Goal: Information Seeking & Learning: Find specific fact

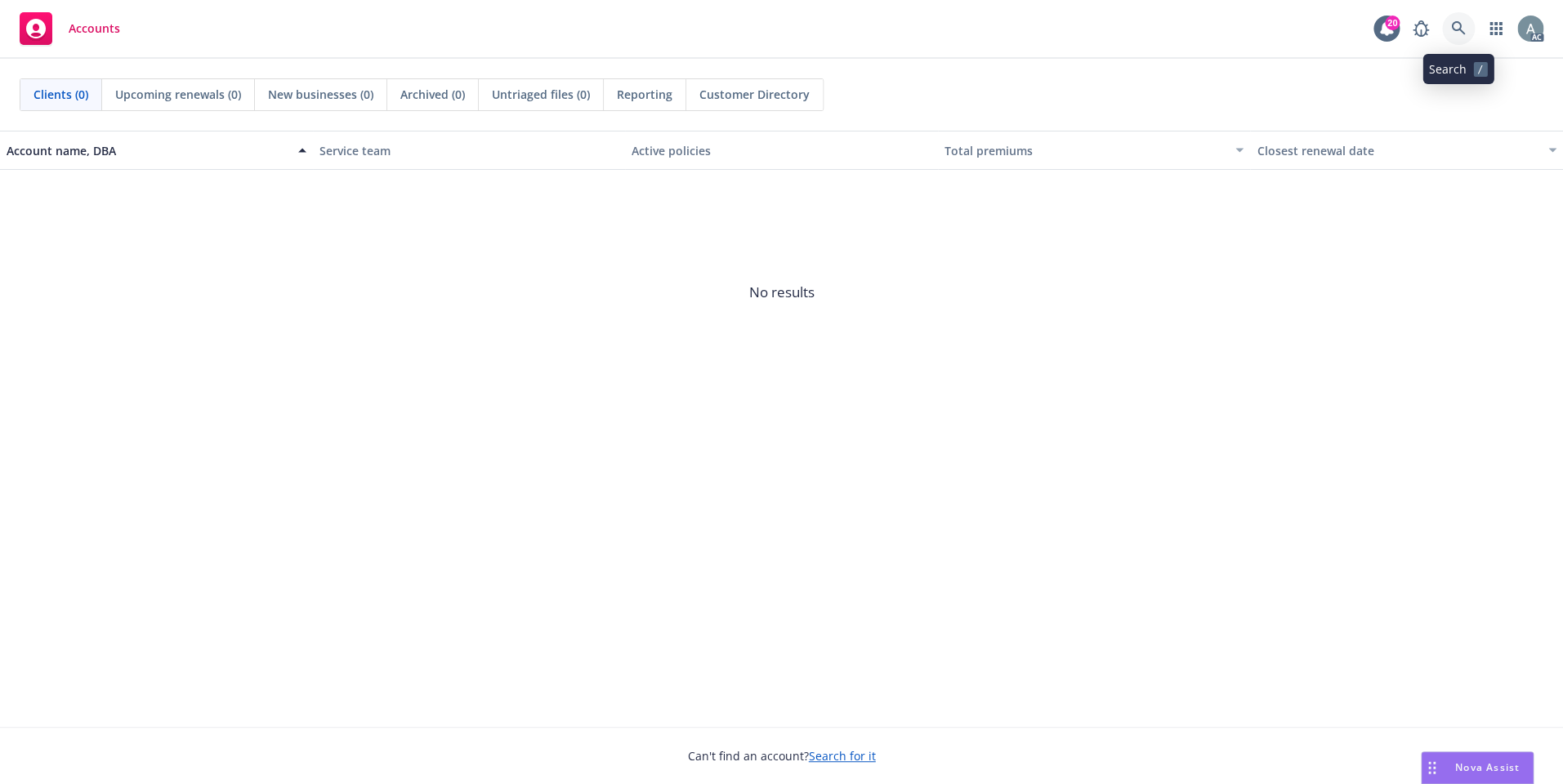
click at [1455, 31] on icon at bounding box center [1458, 28] width 14 height 14
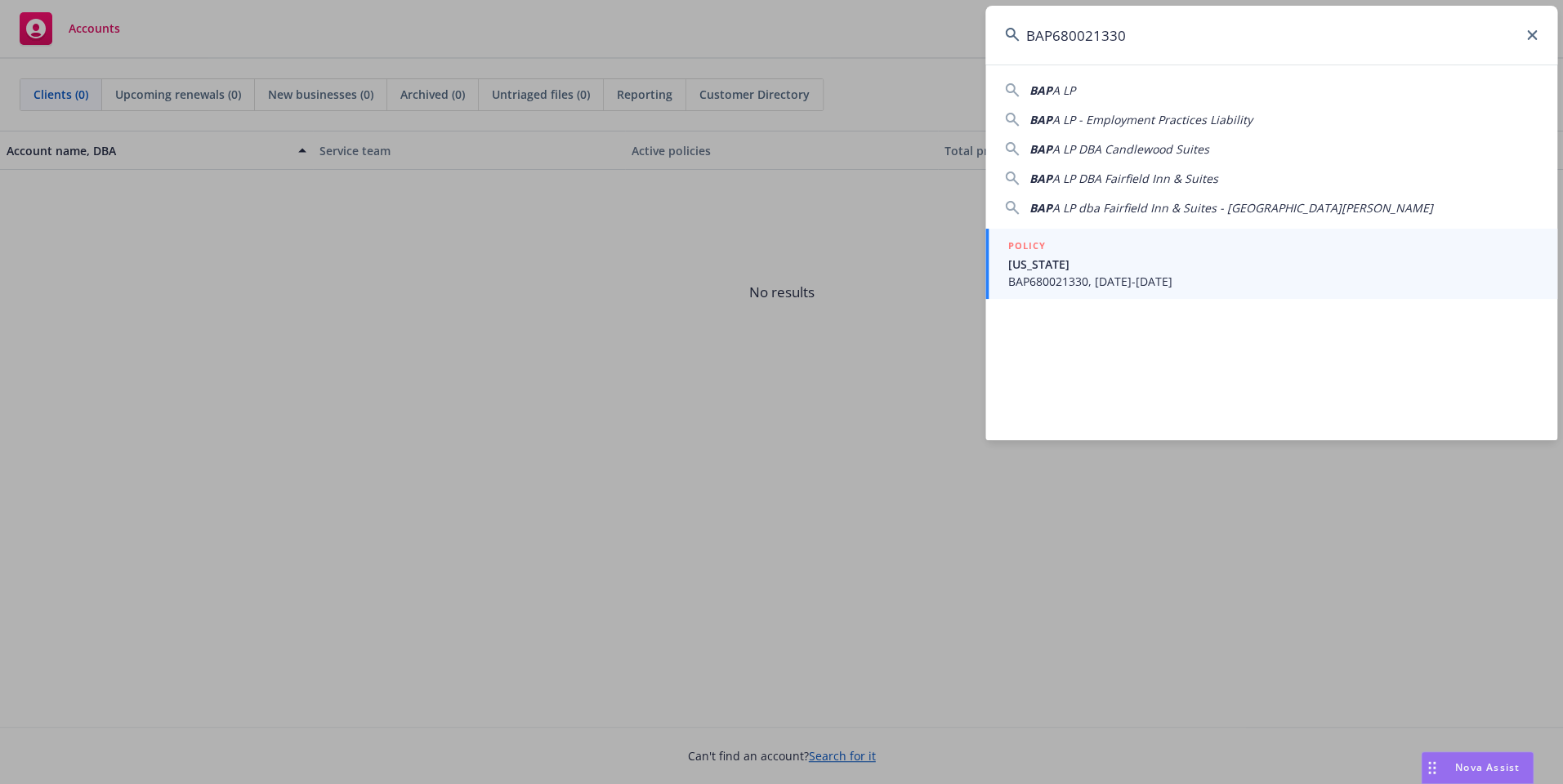
type input "BAP680021330"
click at [1169, 278] on span "BAP680021330, [DATE]-[DATE]" at bounding box center [1273, 281] width 530 height 17
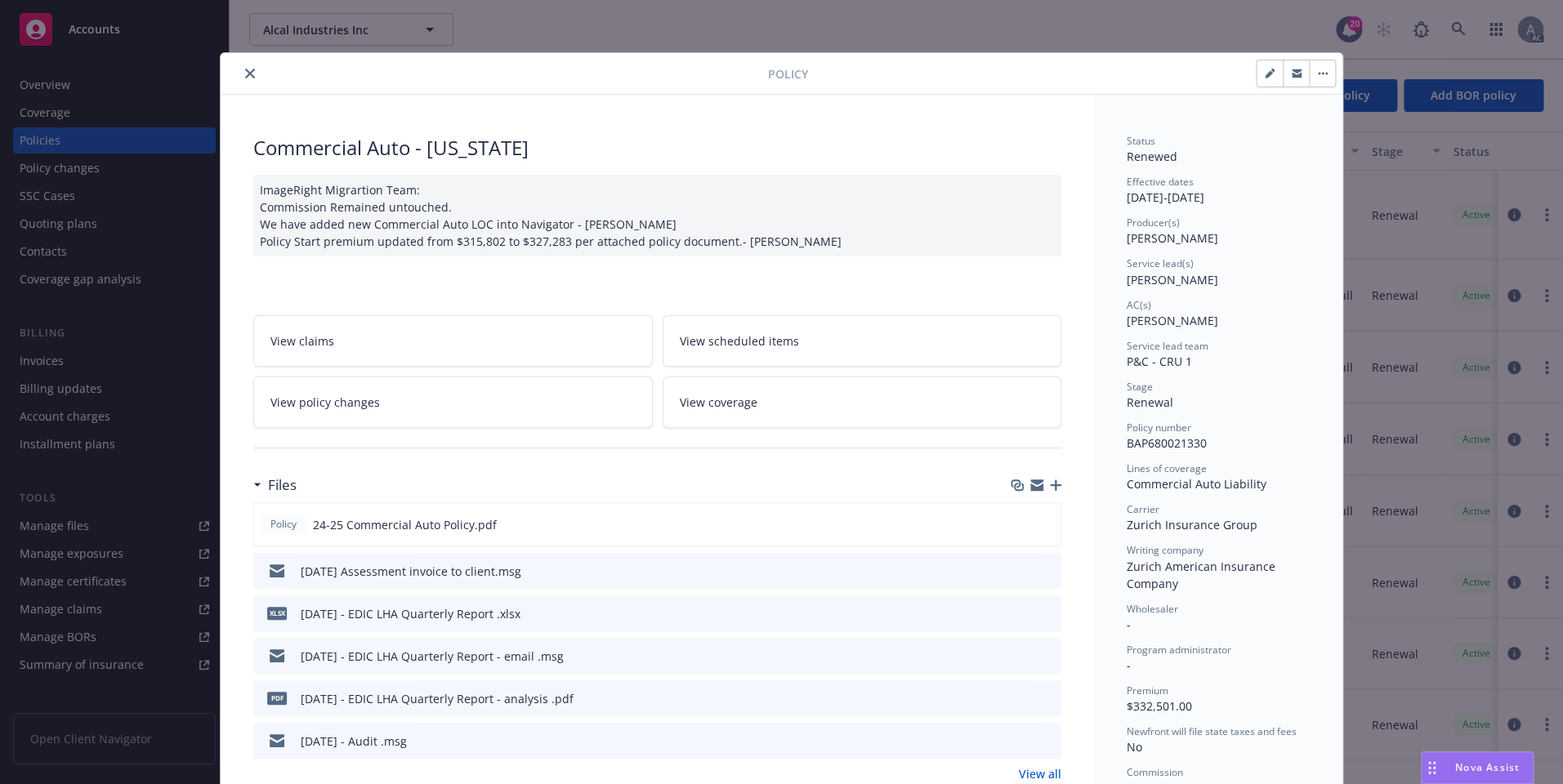
scroll to position [16, 0]
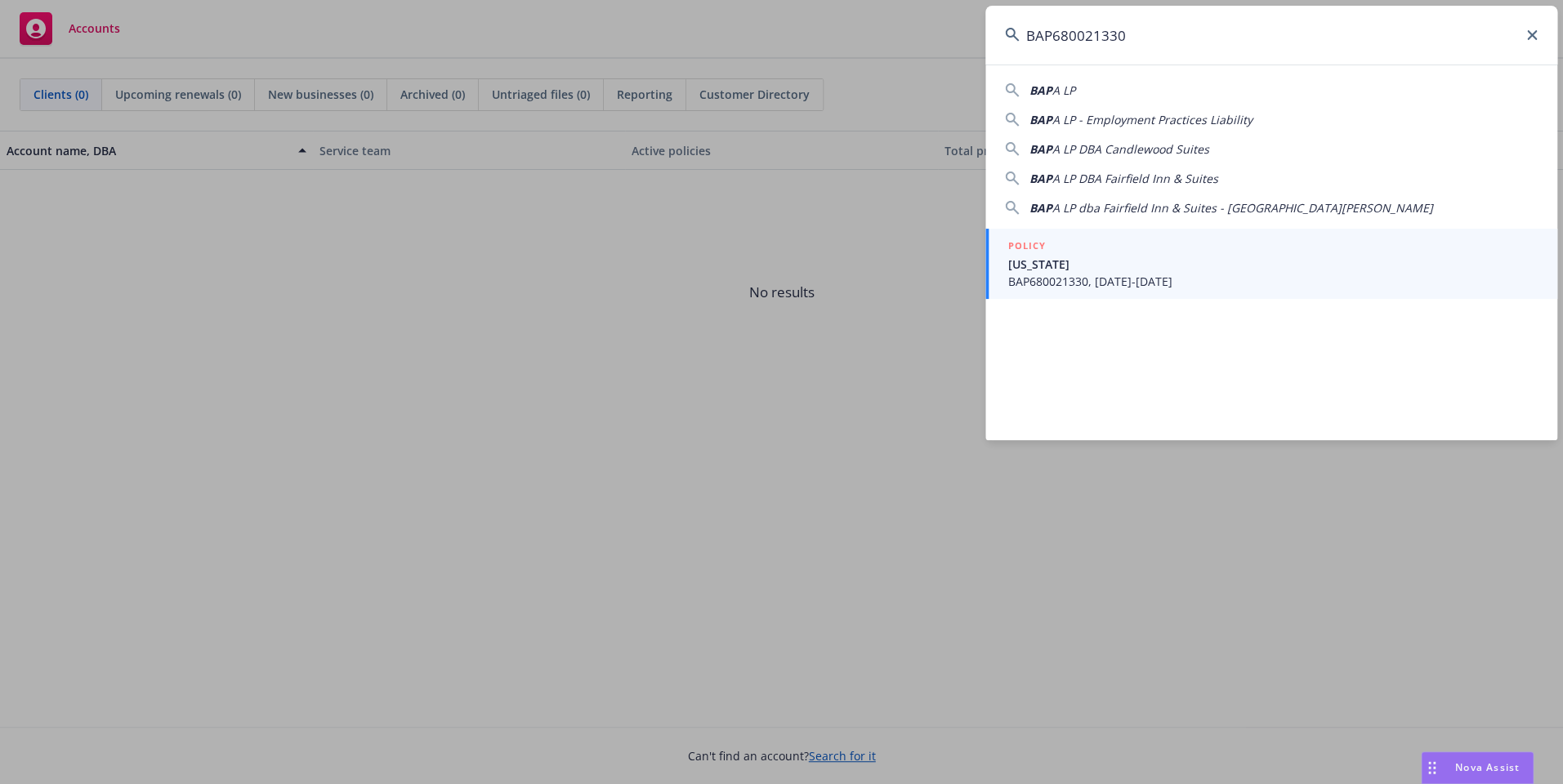
type input "BAP680021330"
click at [1213, 266] on span "[US_STATE]" at bounding box center [1273, 264] width 530 height 17
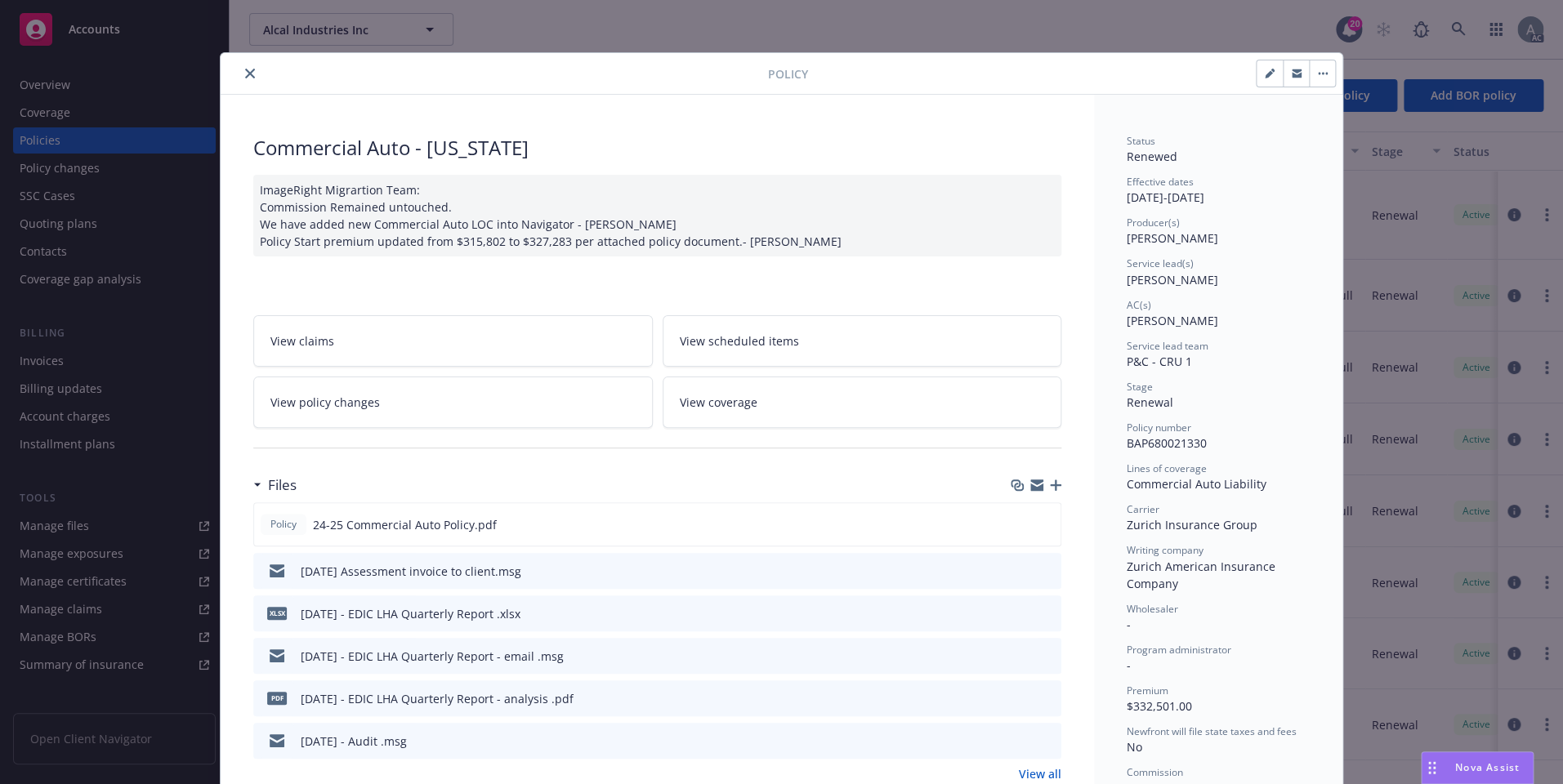
click at [246, 77] on icon "close" at bounding box center [250, 74] width 10 height 10
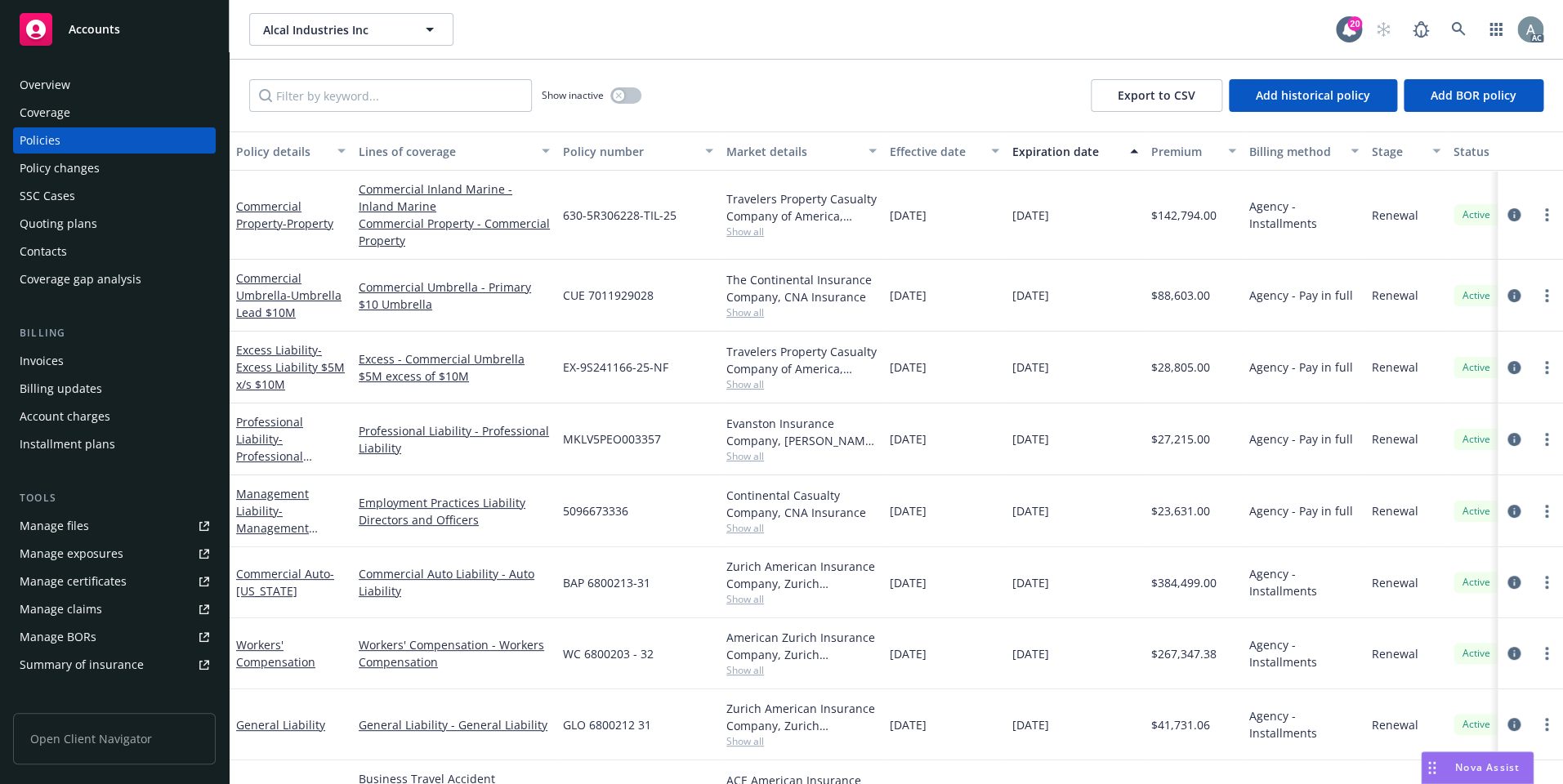
click at [56, 85] on div "Overview" at bounding box center [44, 85] width 50 height 26
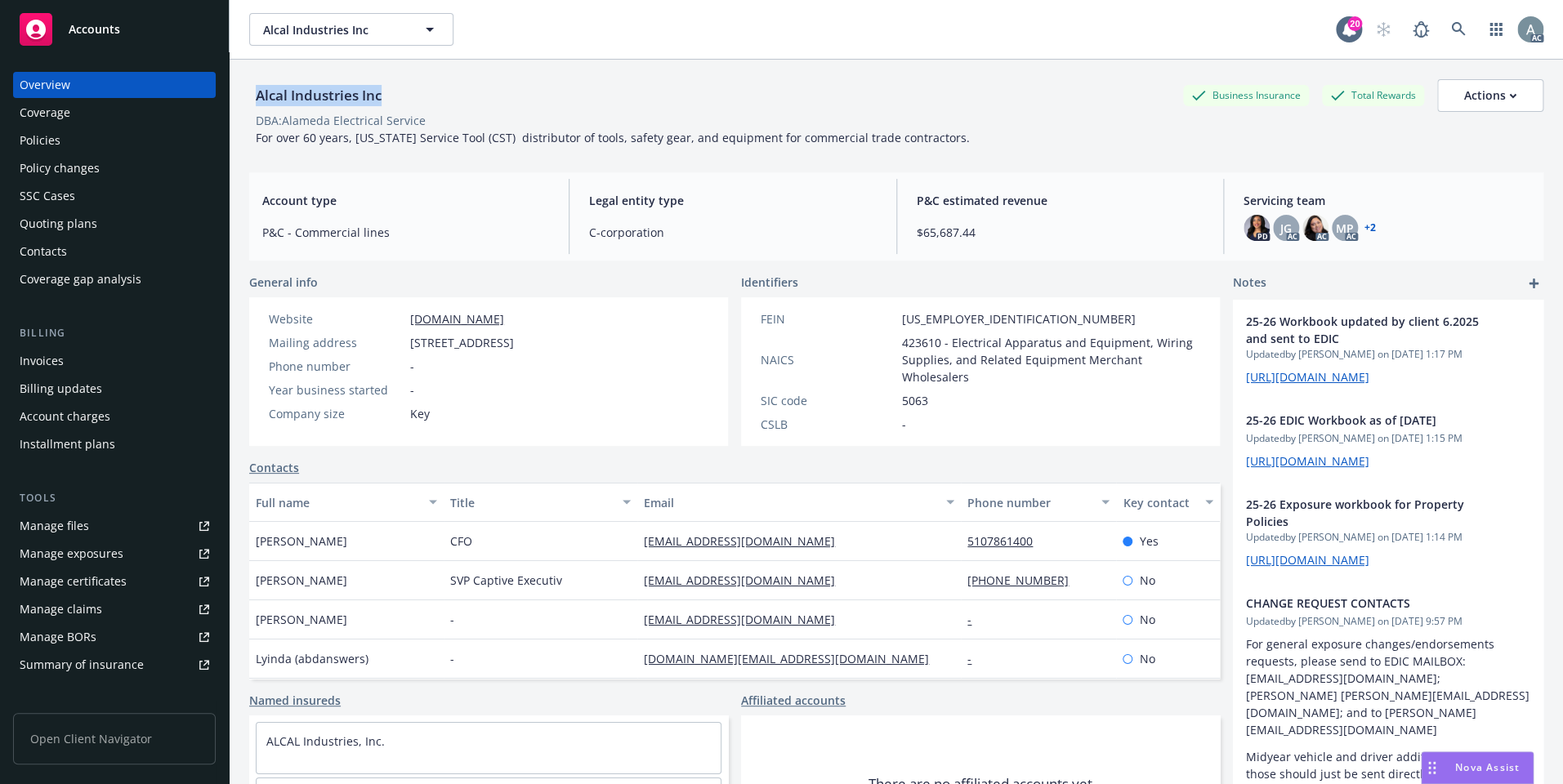
drag, startPoint x: 389, startPoint y: 94, endPoint x: 252, endPoint y: 93, distance: 137.0
click at [252, 93] on div "Alcal Industries Inc Business Insurance Total Rewards Actions" at bounding box center [897, 95] width 1294 height 33
copy div "Alcal Industries Inc"
click at [513, 348] on span "[STREET_ADDRESS]" at bounding box center [463, 342] width 104 height 17
drag, startPoint x: 528, startPoint y: 338, endPoint x: 408, endPoint y: 348, distance: 120.4
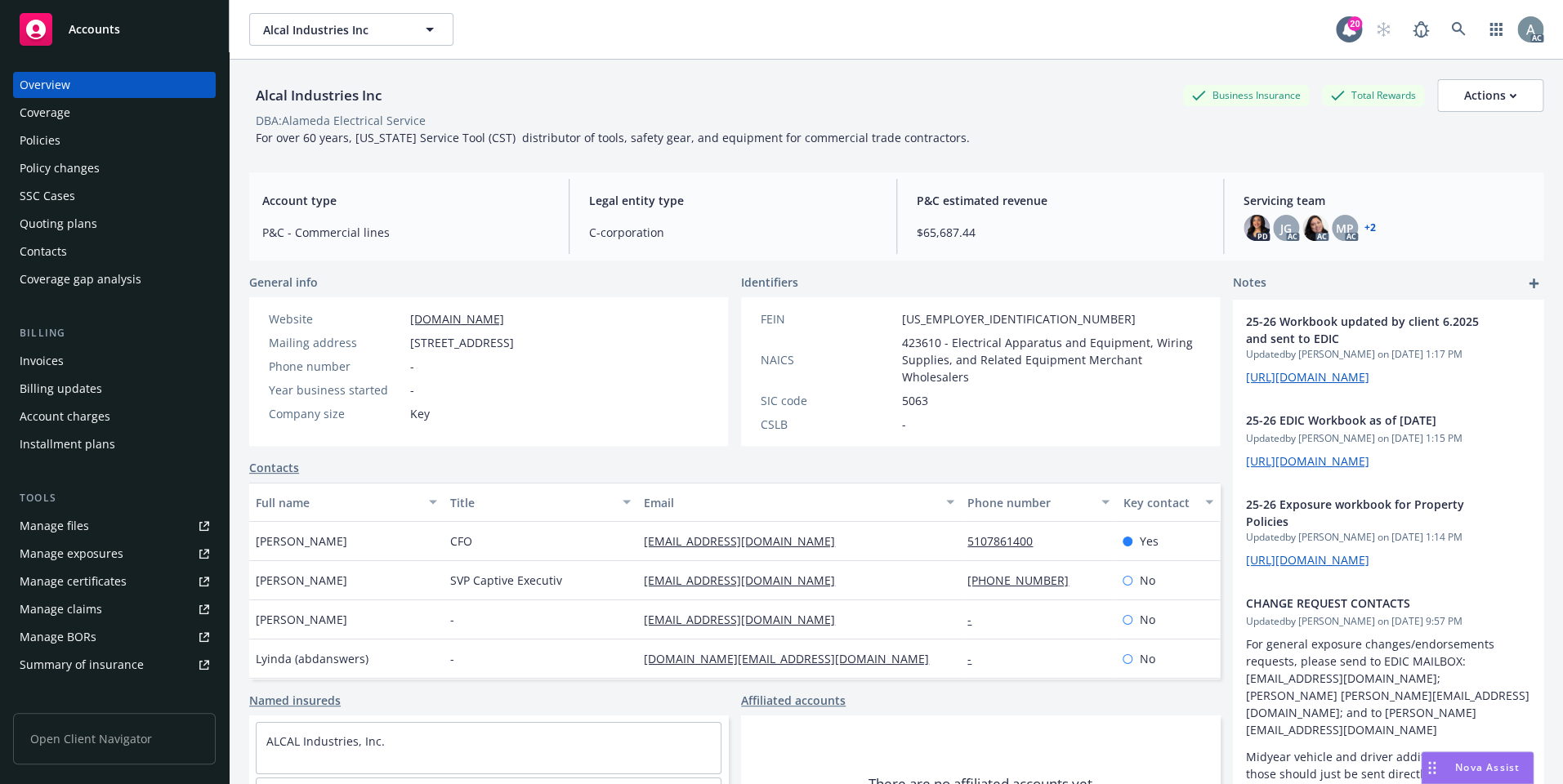
click at [408, 348] on div "Mailing address [STREET_ADDRESS]" at bounding box center [391, 342] width 259 height 17
copy span "[STREET_ADDRESS]"
click at [514, 338] on span "[STREET_ADDRESS]" at bounding box center [463, 342] width 104 height 17
copy span "Hayward"
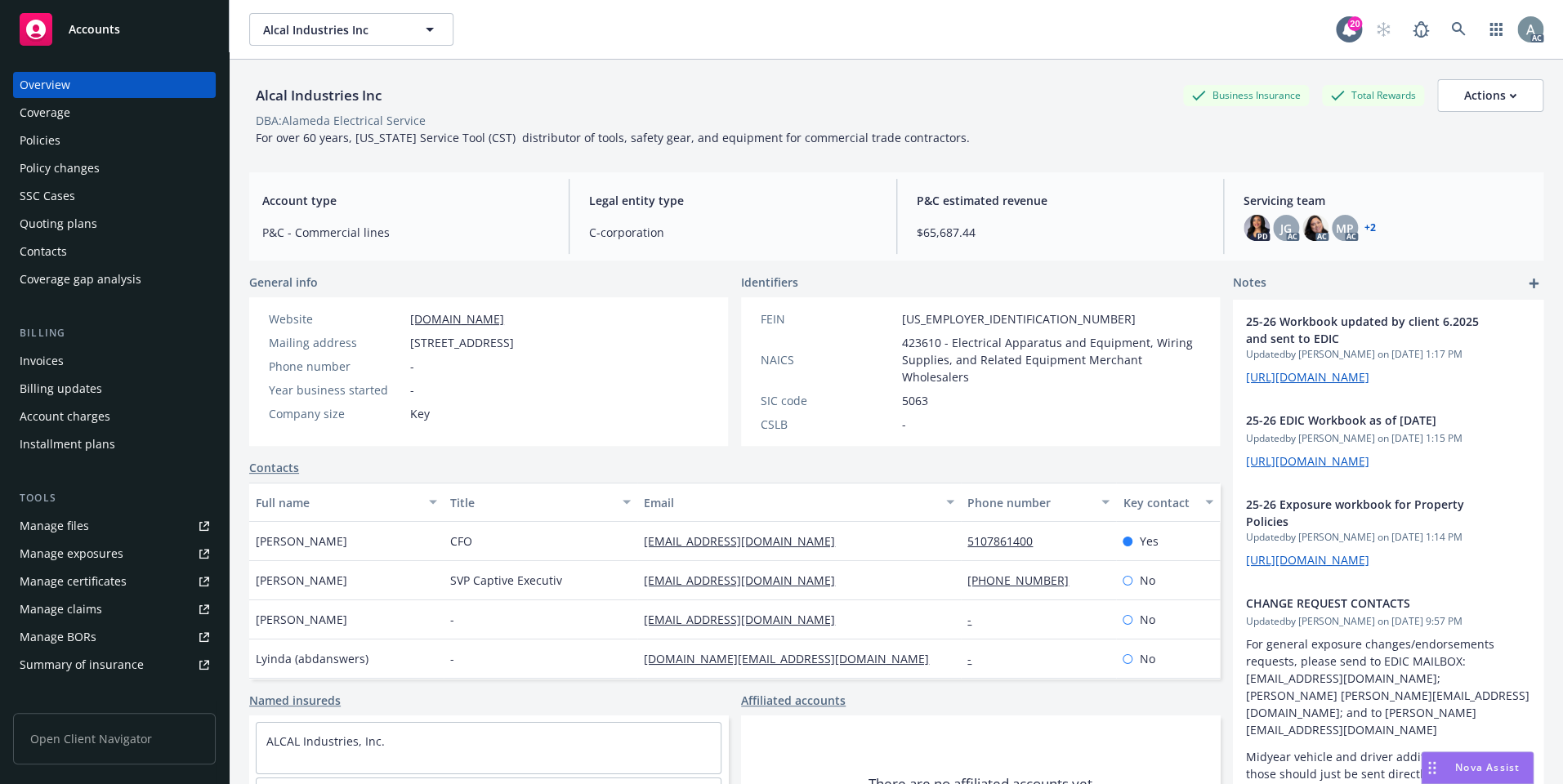
drag, startPoint x: 644, startPoint y: 342, endPoint x: 551, endPoint y: 342, distance: 93.0
click at [520, 342] on div "Mailing address [STREET_ADDRESS]" at bounding box center [391, 342] width 259 height 17
click at [520, 379] on div "Website [DOMAIN_NAME] Mailing address [STREET_ADDRESS] Phone number - Year busi…" at bounding box center [391, 366] width 259 height 112
drag, startPoint x: 632, startPoint y: 342, endPoint x: 597, endPoint y: 347, distance: 35.4
click at [520, 347] on div "Mailing address [STREET_ADDRESS]" at bounding box center [391, 342] width 259 height 17
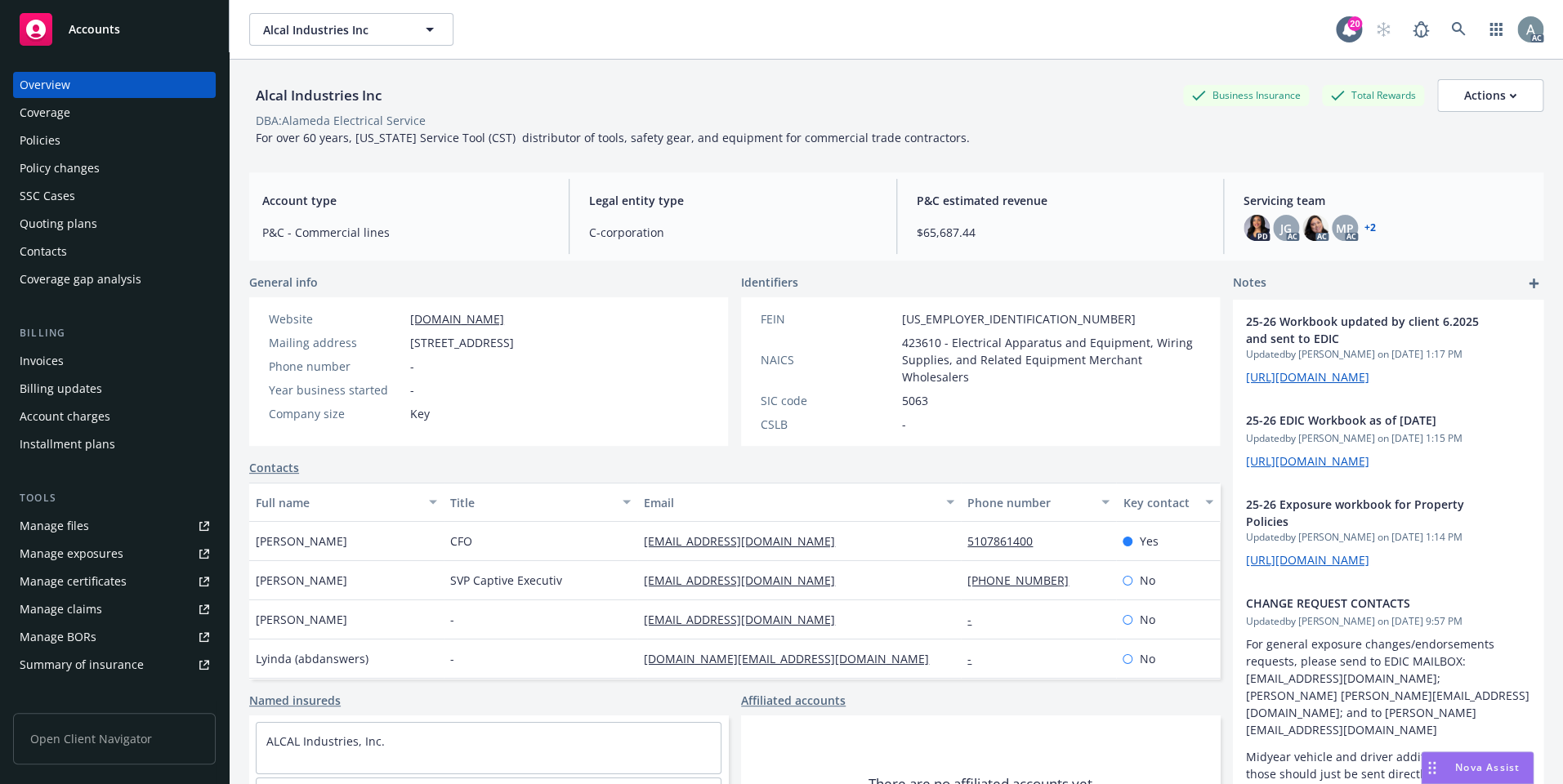
copy span "Hayward, [GEOGRAPHIC_DATA], 94545"
click at [902, 314] on span "[US_EMPLOYER_IDENTIFICATION_NUMBER]" at bounding box center [1019, 319] width 233 height 17
drag, startPoint x: 894, startPoint y: 318, endPoint x: 967, endPoint y: 323, distance: 73.2
click at [967, 323] on div "FEIN [US_EMPLOYER_IDENTIFICATION_NUMBER]" at bounding box center [980, 319] width 452 height 17
copy span "[US_EMPLOYER_IDENTIFICATION_NUMBER]"
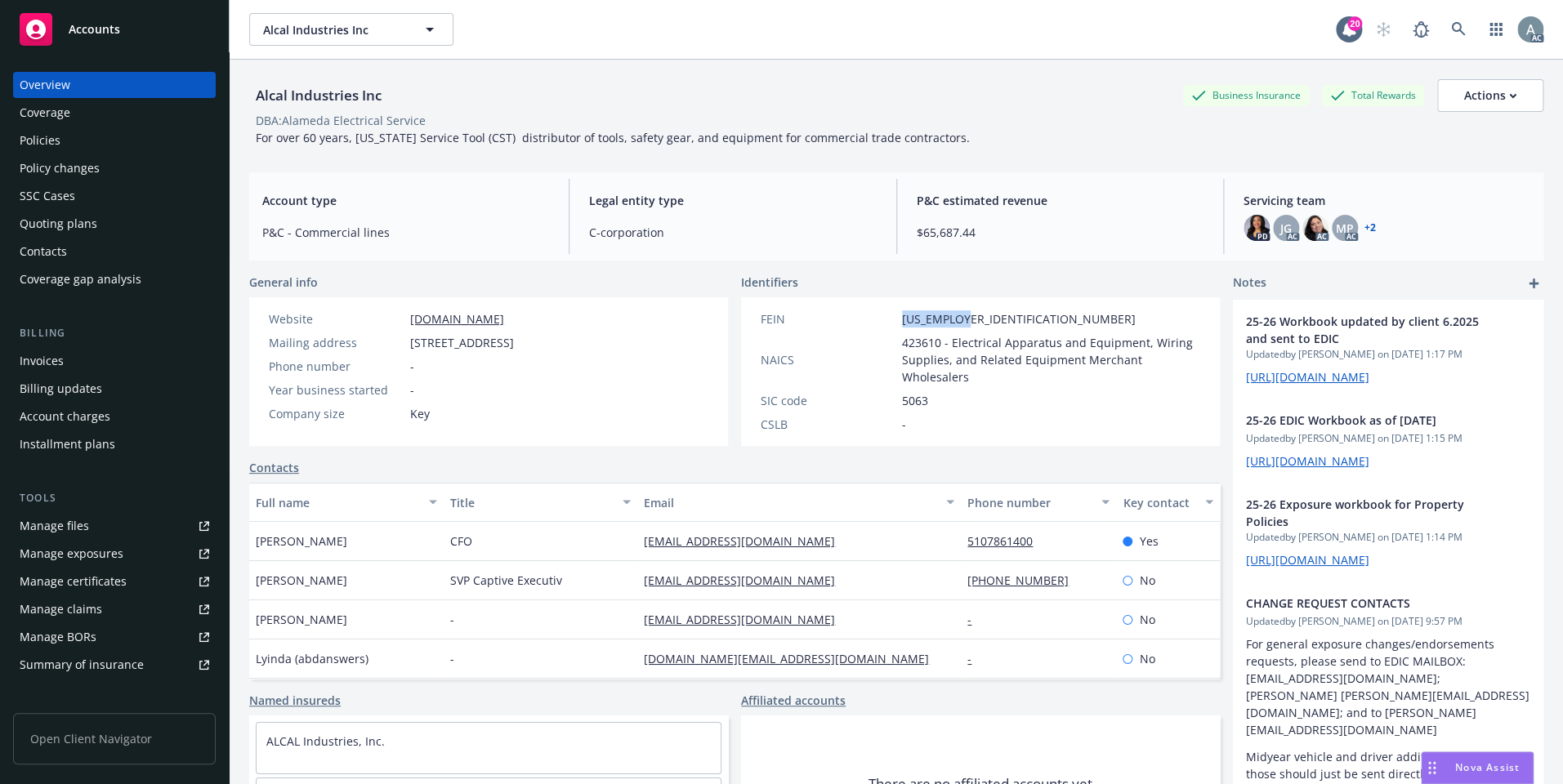
click at [948, 318] on span "[US_EMPLOYER_IDENTIFICATION_NUMBER]" at bounding box center [1019, 319] width 233 height 17
drag, startPoint x: 964, startPoint y: 317, endPoint x: 873, endPoint y: 317, distance: 91.0
click at [873, 317] on div "FEIN [US_EMPLOYER_IDENTIFICATION_NUMBER]" at bounding box center [980, 319] width 452 height 17
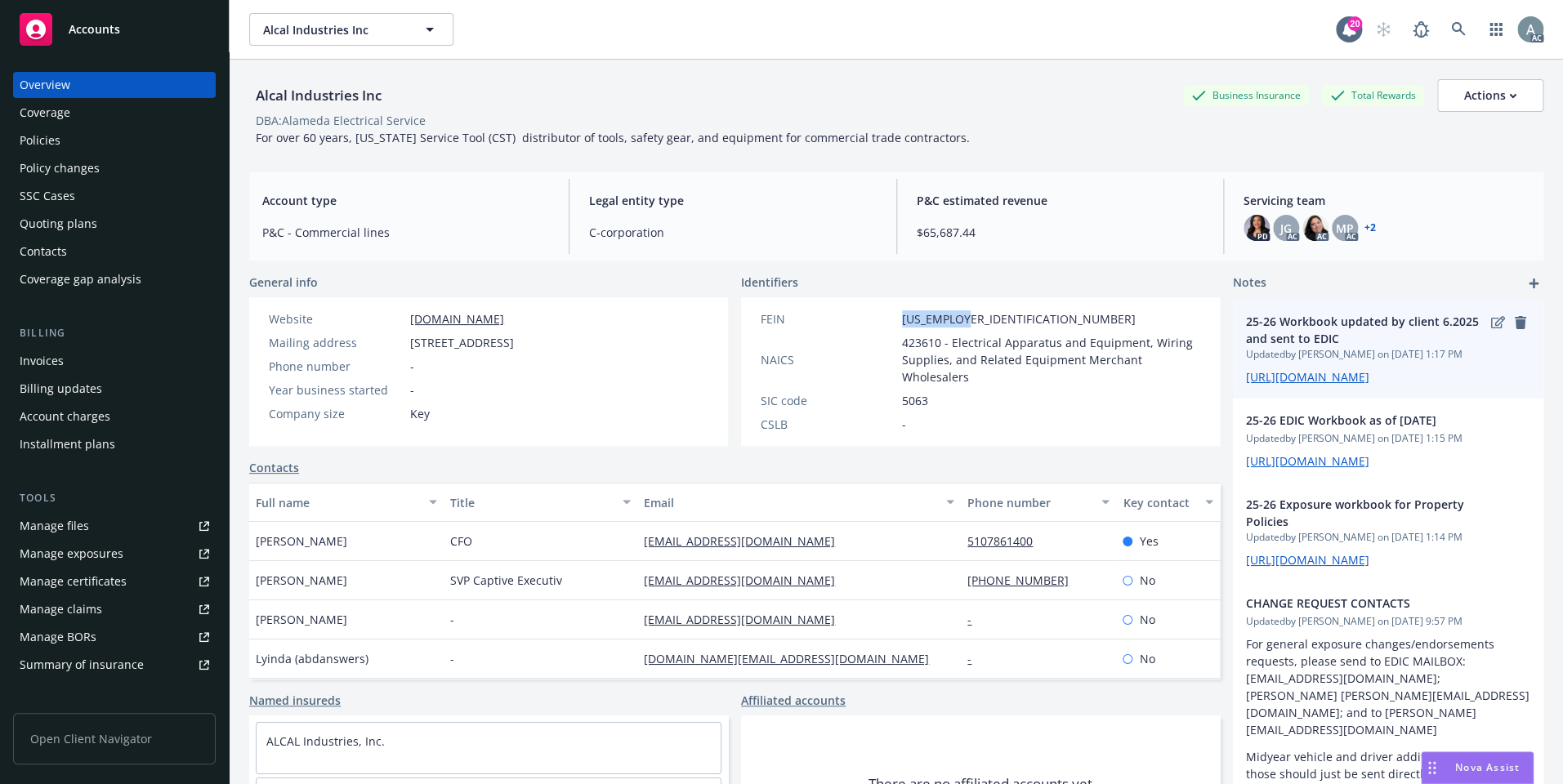
copy div "[US_EMPLOYER_IDENTIFICATION_NUMBER]"
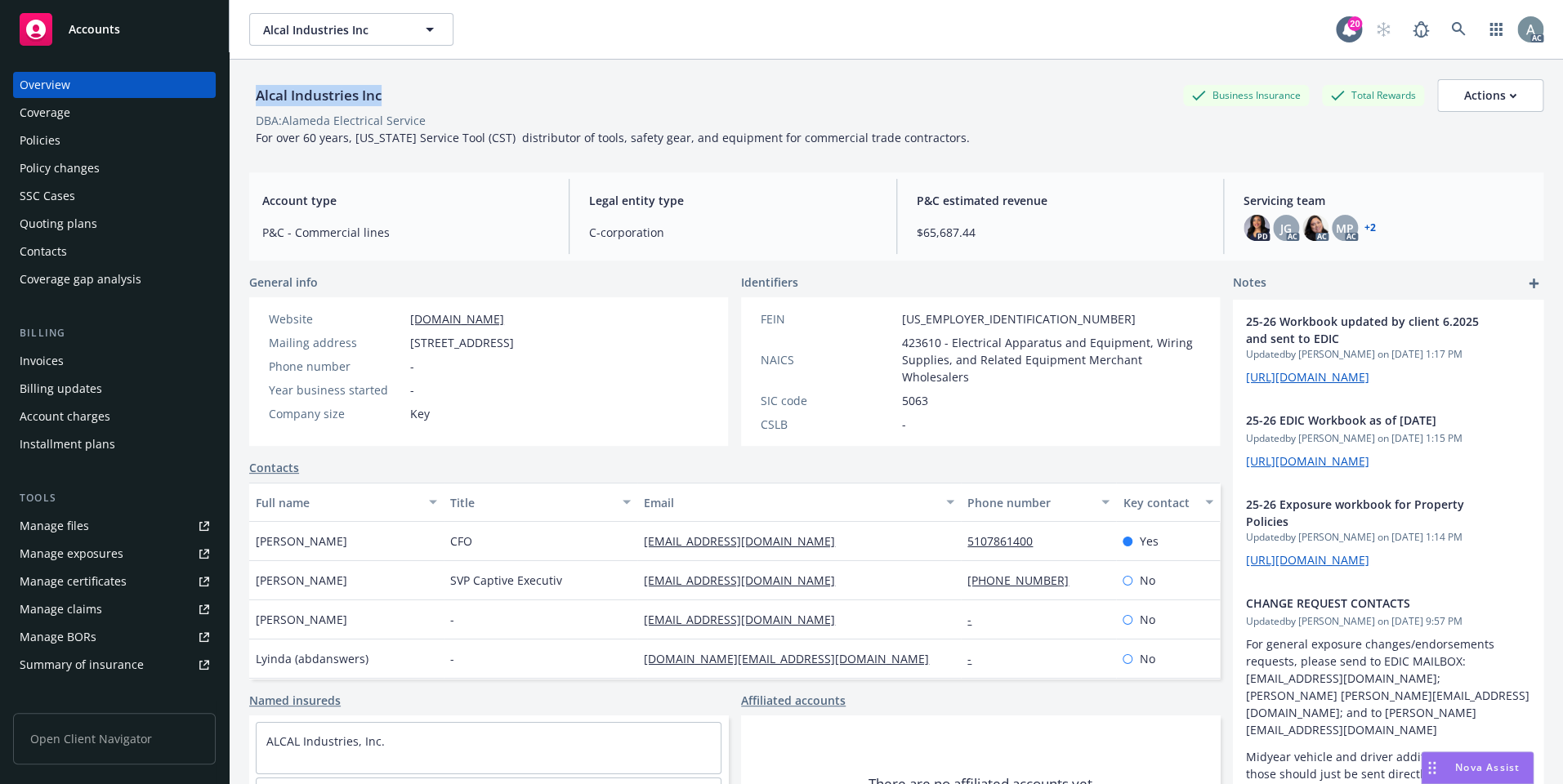
drag, startPoint x: 396, startPoint y: 101, endPoint x: 241, endPoint y: 101, distance: 155.0
click at [241, 101] on div "Alcal Industries Inc Business Insurance Total Rewards Actions DBA: Alameda Elec…" at bounding box center [897, 452] width 1334 height 784
copy div "Alcal Industries Inc"
drag, startPoint x: 646, startPoint y: 348, endPoint x: 405, endPoint y: 348, distance: 241.0
click at [405, 348] on div "Mailing address [STREET_ADDRESS]" at bounding box center [391, 342] width 259 height 17
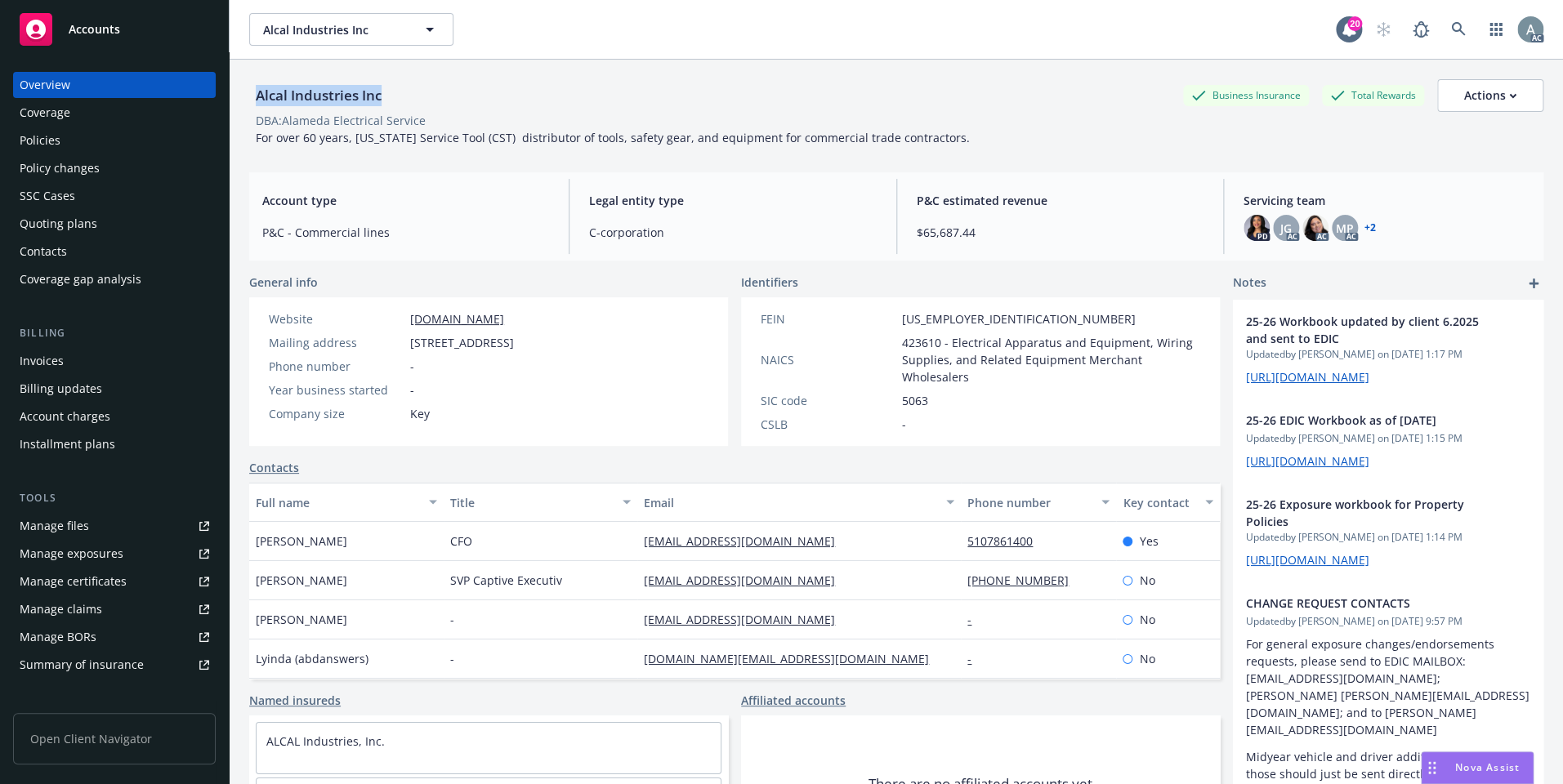
copy div "[STREET_ADDRESS]"
